Goal: Task Accomplishment & Management: Manage account settings

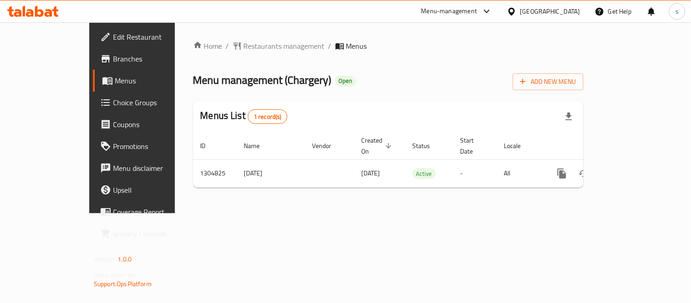
click at [521, 12] on div at bounding box center [513, 11] width 13 height 10
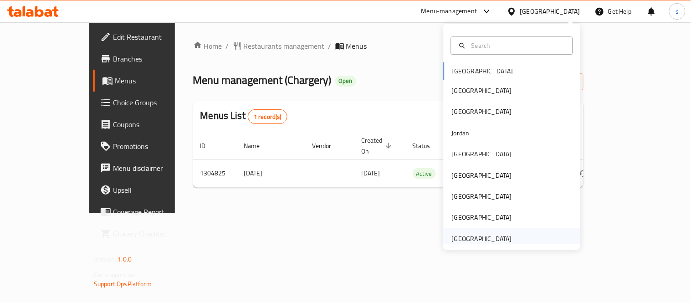
click at [481, 234] on div "[GEOGRAPHIC_DATA]" at bounding box center [482, 239] width 60 height 10
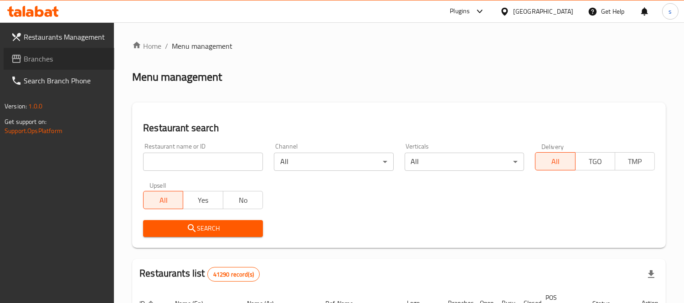
click at [31, 60] on span "Branches" at bounding box center [65, 58] width 83 height 11
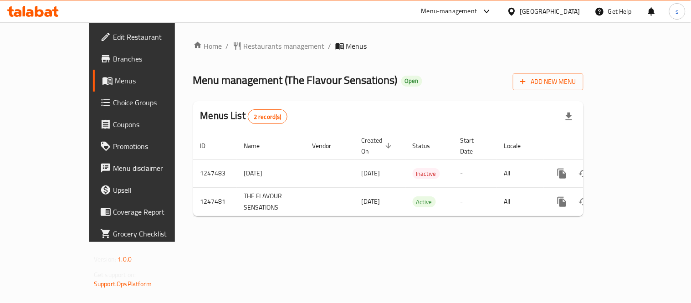
click at [540, 10] on div "[GEOGRAPHIC_DATA]" at bounding box center [551, 11] width 60 height 10
click at [486, 10] on icon at bounding box center [487, 11] width 11 height 11
click at [430, 101] on div "Restaurant-Management" at bounding box center [402, 101] width 72 height 10
click at [528, 10] on div "[GEOGRAPHIC_DATA]" at bounding box center [551, 11] width 60 height 10
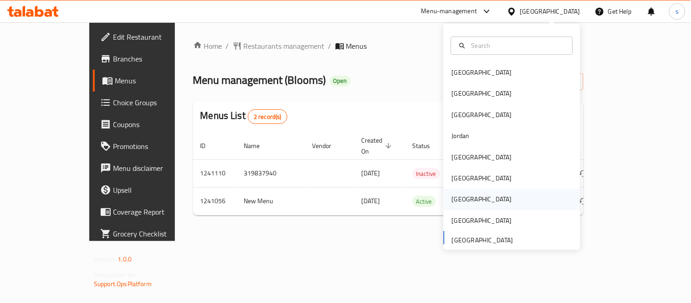
click at [452, 197] on div "[GEOGRAPHIC_DATA]" at bounding box center [482, 200] width 60 height 10
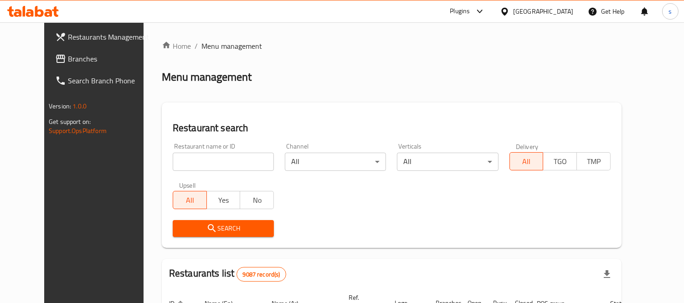
click at [68, 60] on span "Branches" at bounding box center [109, 58] width 83 height 11
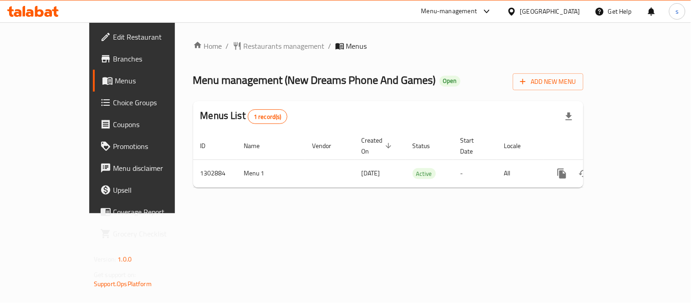
click at [572, 15] on div "[GEOGRAPHIC_DATA]" at bounding box center [551, 11] width 60 height 10
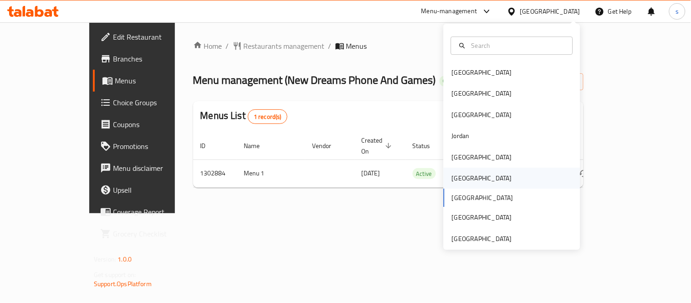
click at [454, 178] on div "[GEOGRAPHIC_DATA]" at bounding box center [482, 178] width 60 height 10
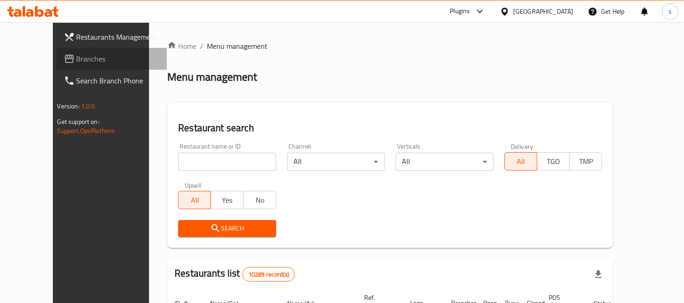
click at [77, 61] on span "Branches" at bounding box center [118, 58] width 83 height 11
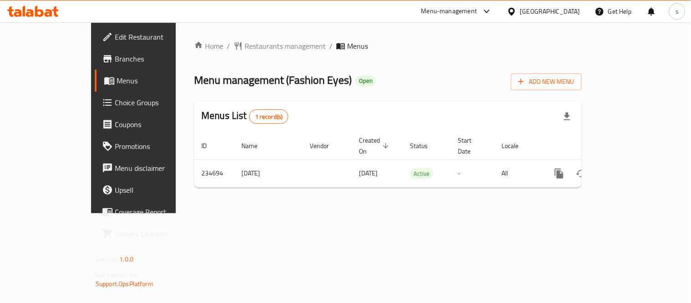
click at [493, 10] on icon at bounding box center [487, 11] width 11 height 11
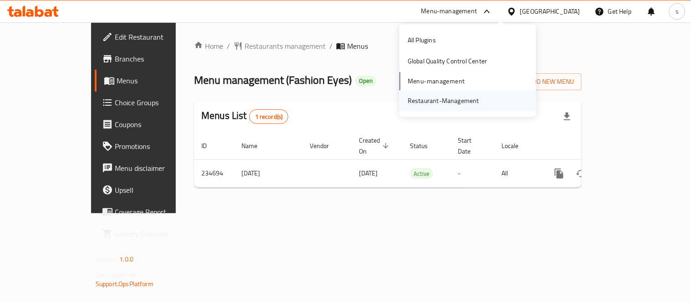
click at [477, 99] on div "Restaurant-Management" at bounding box center [444, 101] width 72 height 10
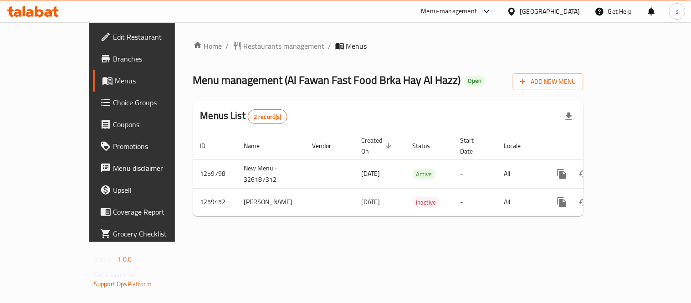
click at [567, 10] on div "[GEOGRAPHIC_DATA]" at bounding box center [551, 11] width 60 height 10
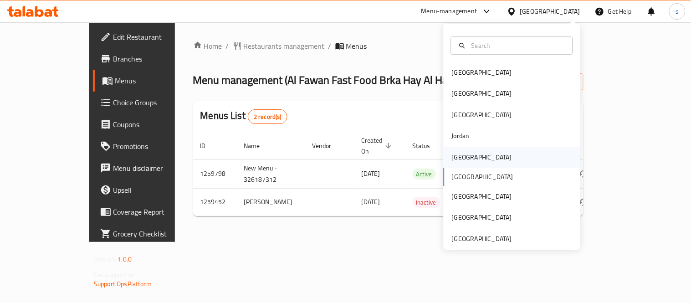
click at [452, 156] on div "[GEOGRAPHIC_DATA]" at bounding box center [482, 157] width 60 height 10
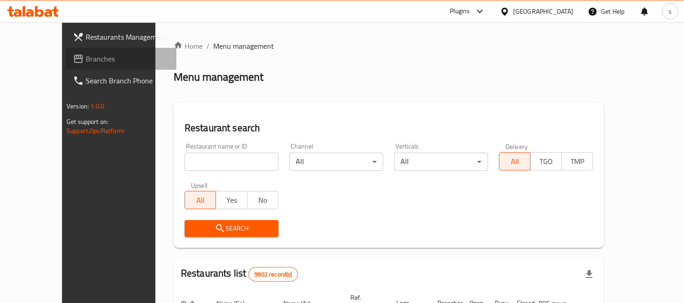
click at [86, 53] on span "Branches" at bounding box center [127, 58] width 83 height 11
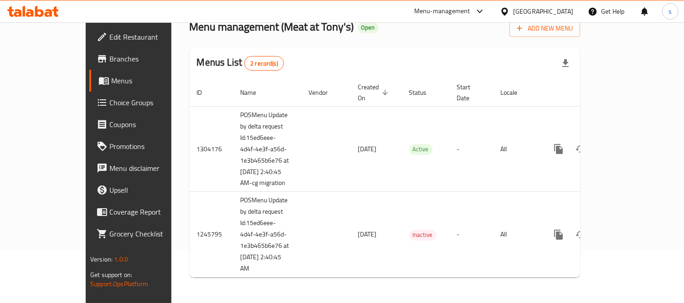
scroll to position [3, 0]
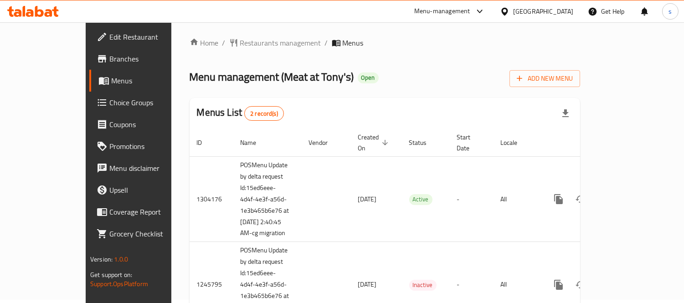
click at [384, 40] on ol "Home / Restaurants management / Menus" at bounding box center [385, 42] width 391 height 11
click at [485, 13] on icon at bounding box center [479, 11] width 11 height 11
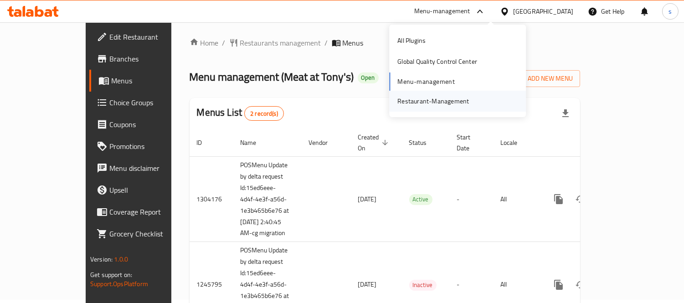
click at [461, 98] on div "Restaurant-Management" at bounding box center [433, 101] width 72 height 10
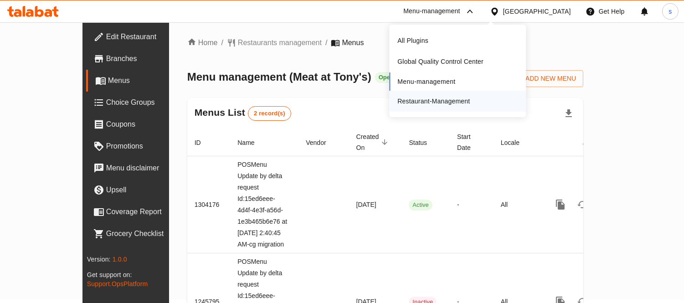
scroll to position [17, 0]
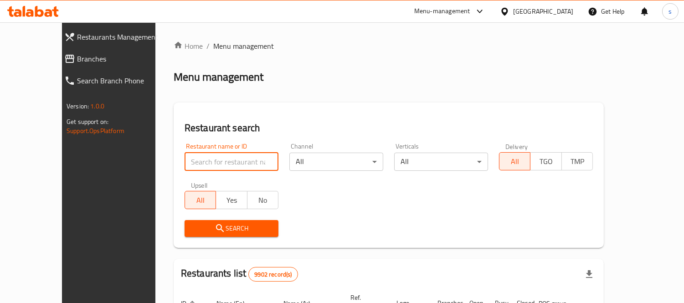
click at [187, 155] on input "search" at bounding box center [232, 162] width 94 height 18
paste input "682765"
type input "682765"
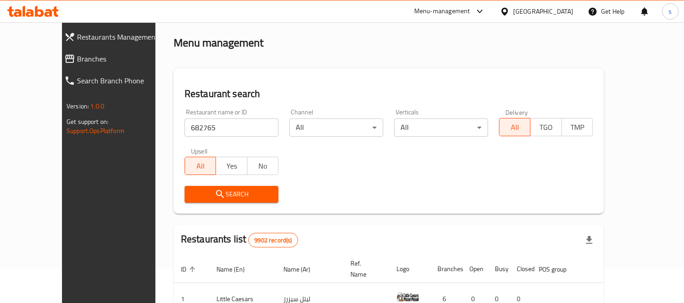
scroll to position [51, 0]
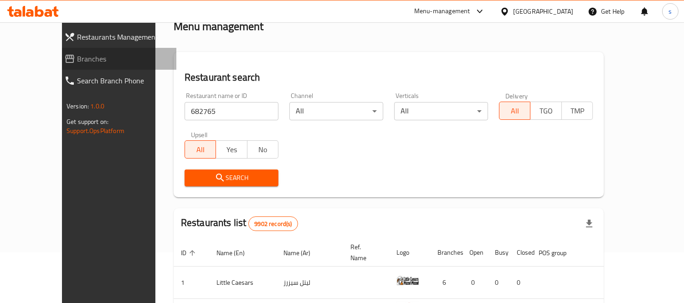
click at [88, 57] on span "Branches" at bounding box center [123, 58] width 92 height 11
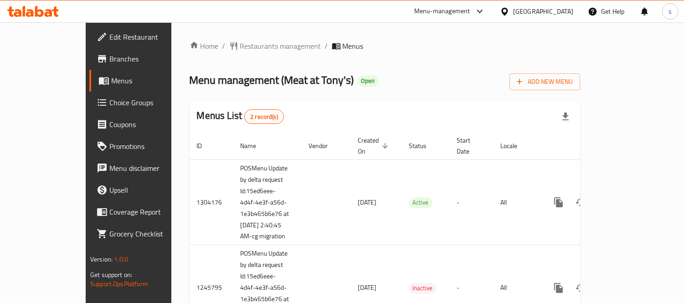
click at [379, 49] on ol "Home / Restaurants management / Menus" at bounding box center [385, 46] width 391 height 11
click at [485, 11] on icon at bounding box center [479, 11] width 11 height 11
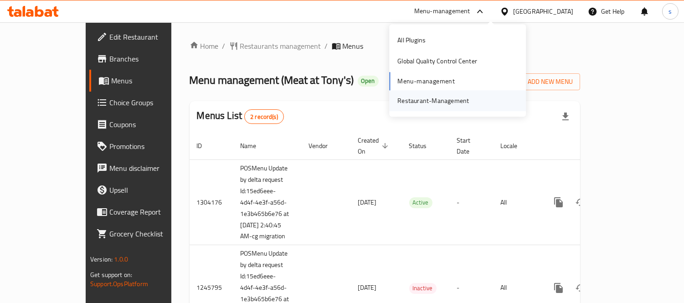
click at [454, 98] on div "Restaurant-Management" at bounding box center [433, 101] width 72 height 10
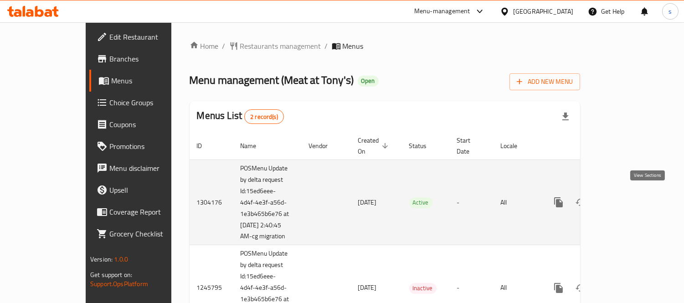
click at [630, 199] on icon "enhanced table" at bounding box center [624, 202] width 11 height 11
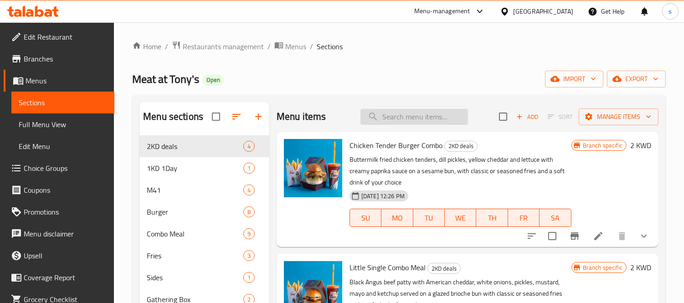
click at [422, 122] on input "search" at bounding box center [415, 117] width 108 height 16
paste input "Chicken Tender Combo"
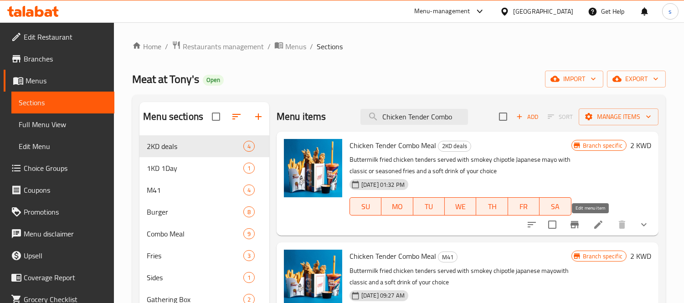
type input "Chicken Tender Combo"
click at [594, 226] on icon at bounding box center [598, 225] width 8 height 8
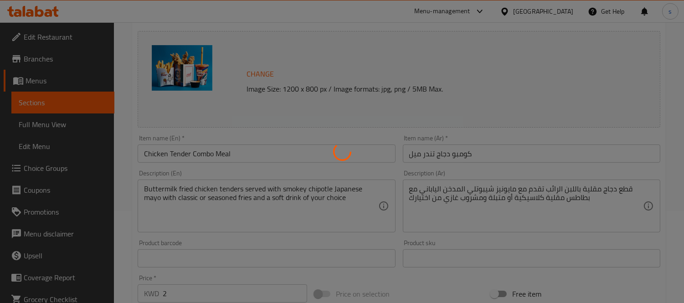
scroll to position [202, 0]
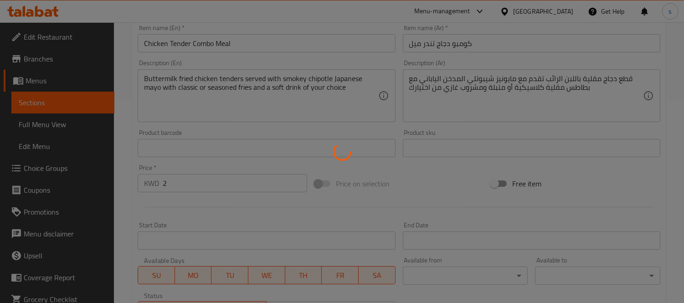
type input "اختيارك من المشروب:"
type input "1"
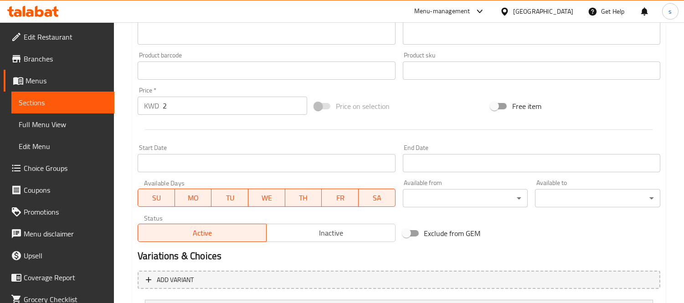
scroll to position [368, 0]
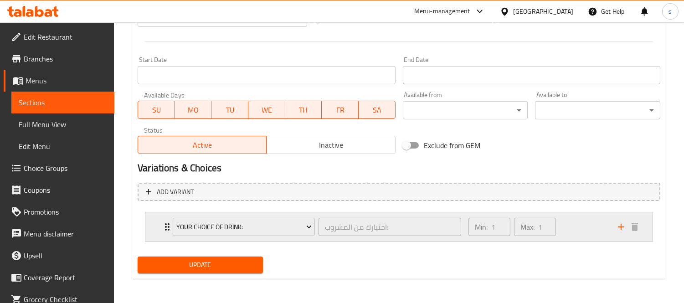
click at [169, 224] on div "Your Choice Of Drink: اختيارك من المشروب: ​" at bounding box center [316, 226] width 299 height 29
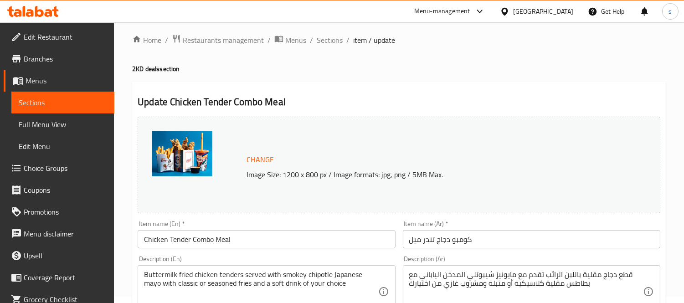
scroll to position [0, 0]
